Goal: Task Accomplishment & Management: Manage account settings

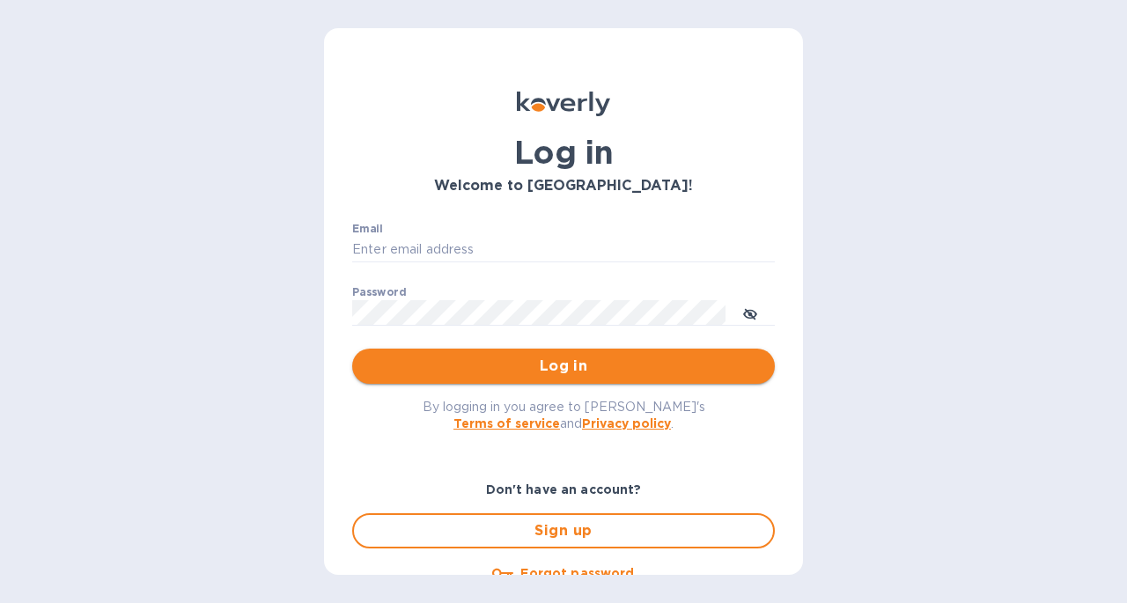
type input "[PERSON_NAME][EMAIL_ADDRESS][DOMAIN_NAME]"
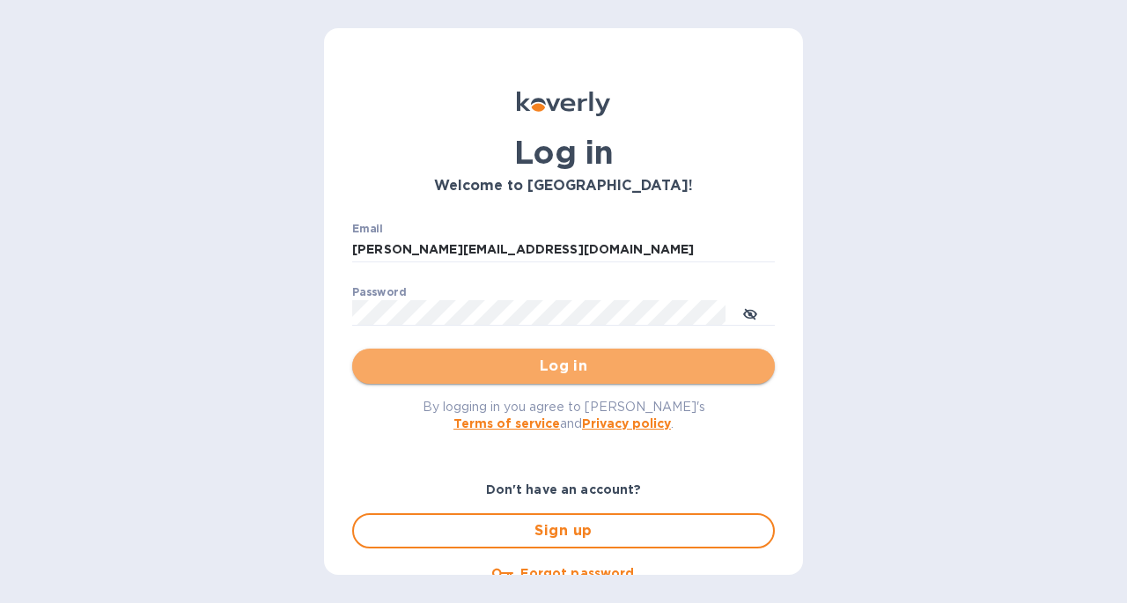
click at [575, 367] on span "Log in" at bounding box center [563, 366] width 395 height 21
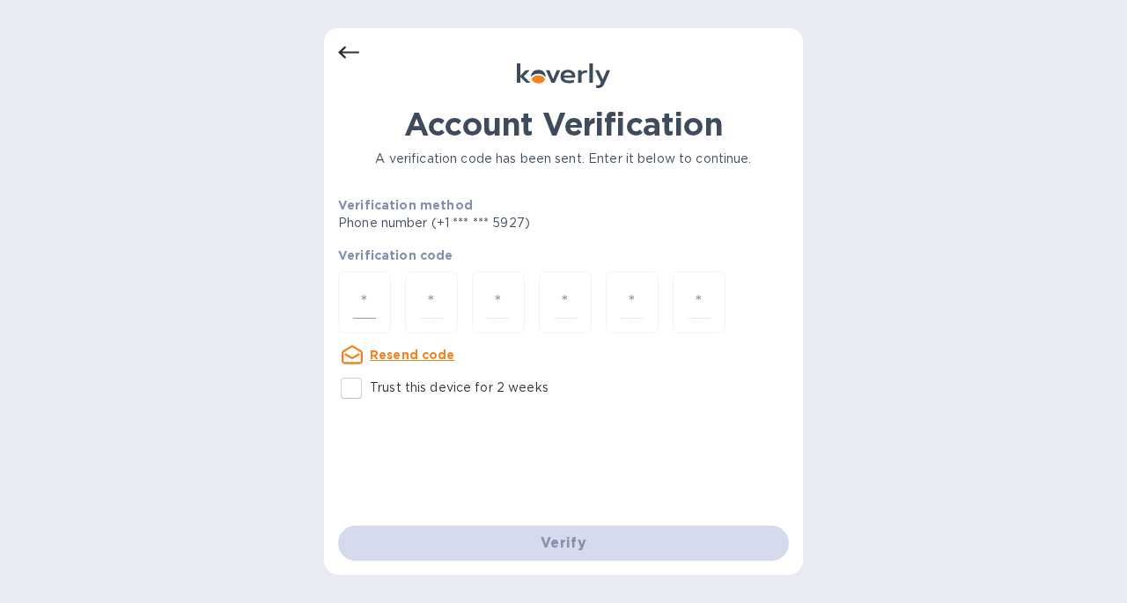
click at [366, 296] on input "number" at bounding box center [364, 302] width 23 height 33
paste input "7"
type input "7"
type input "2"
type input "7"
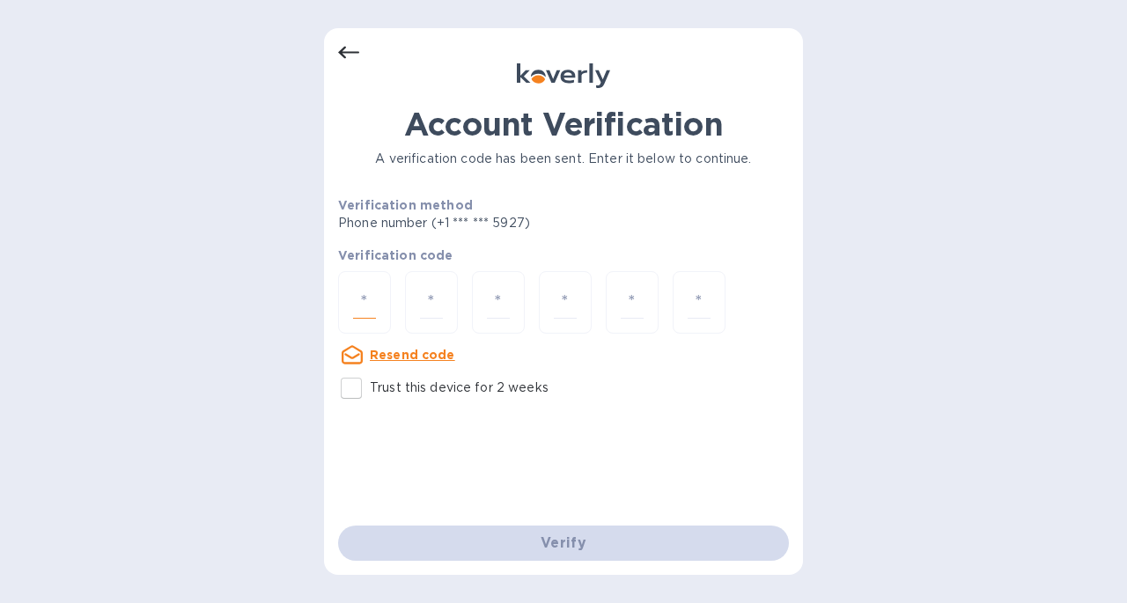
type input "9"
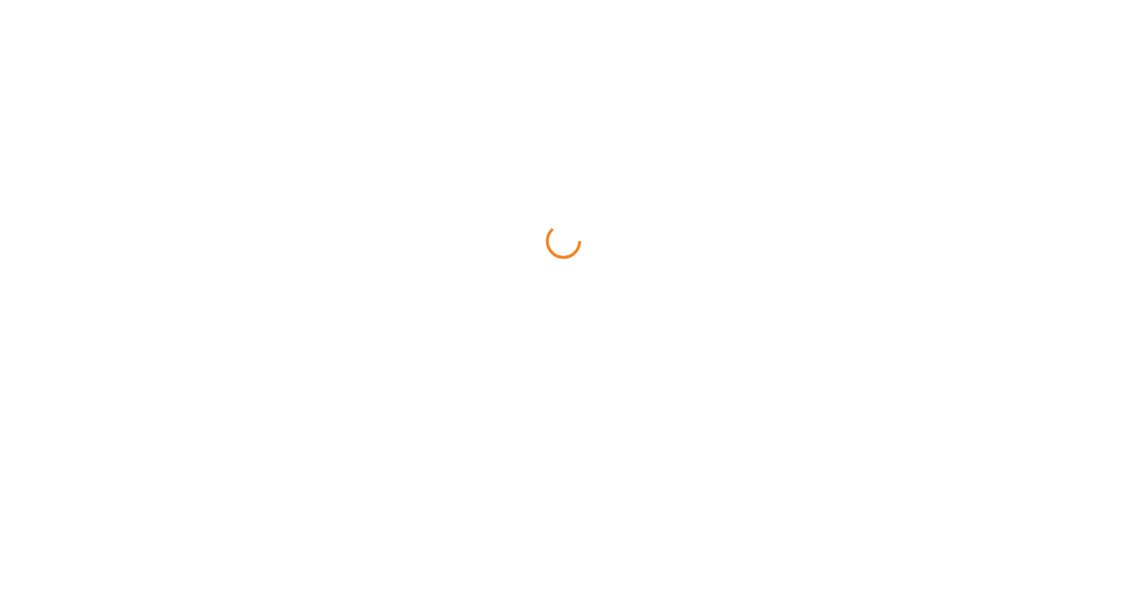
click at [532, 0] on html at bounding box center [563, 0] width 1127 height 0
